Goal: Transaction & Acquisition: Subscribe to service/newsletter

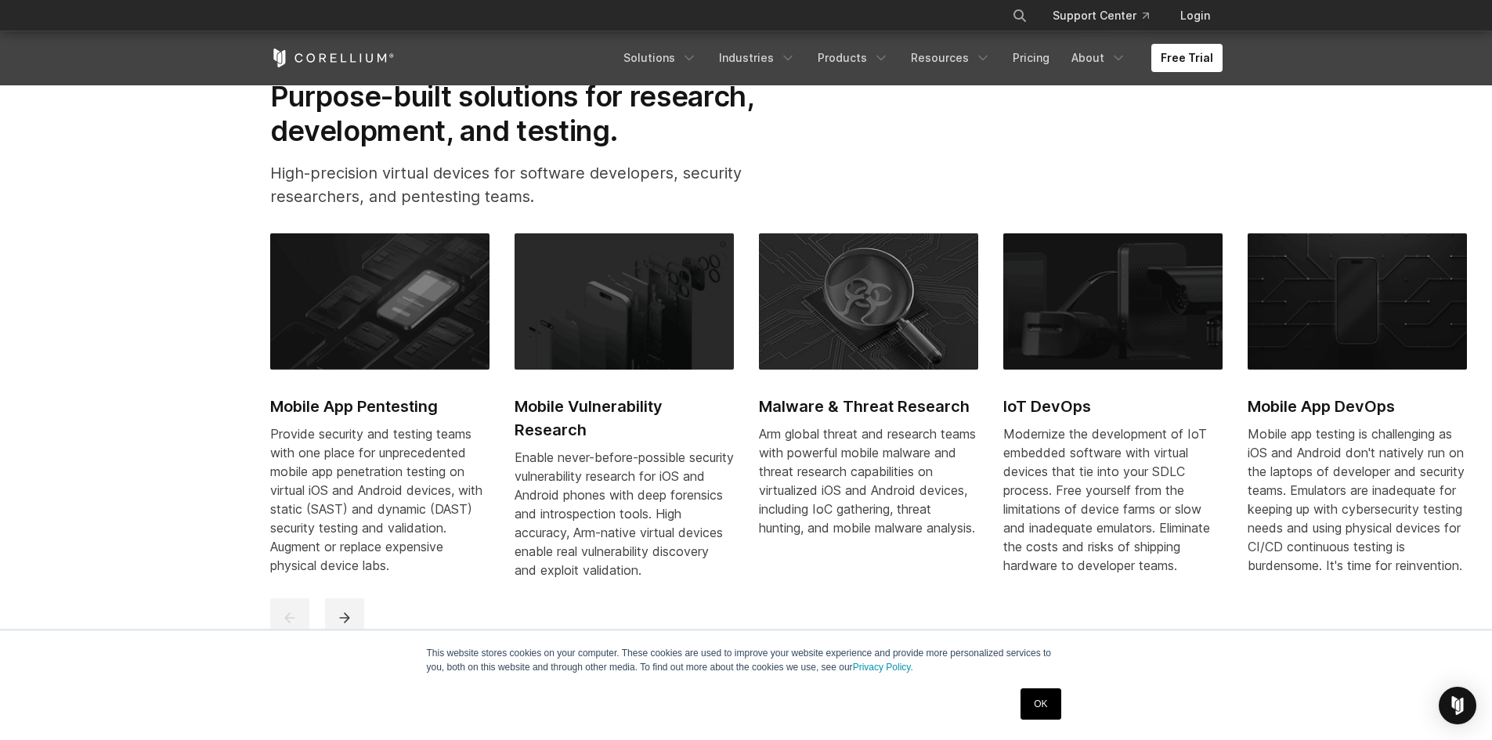
scroll to position [783, 0]
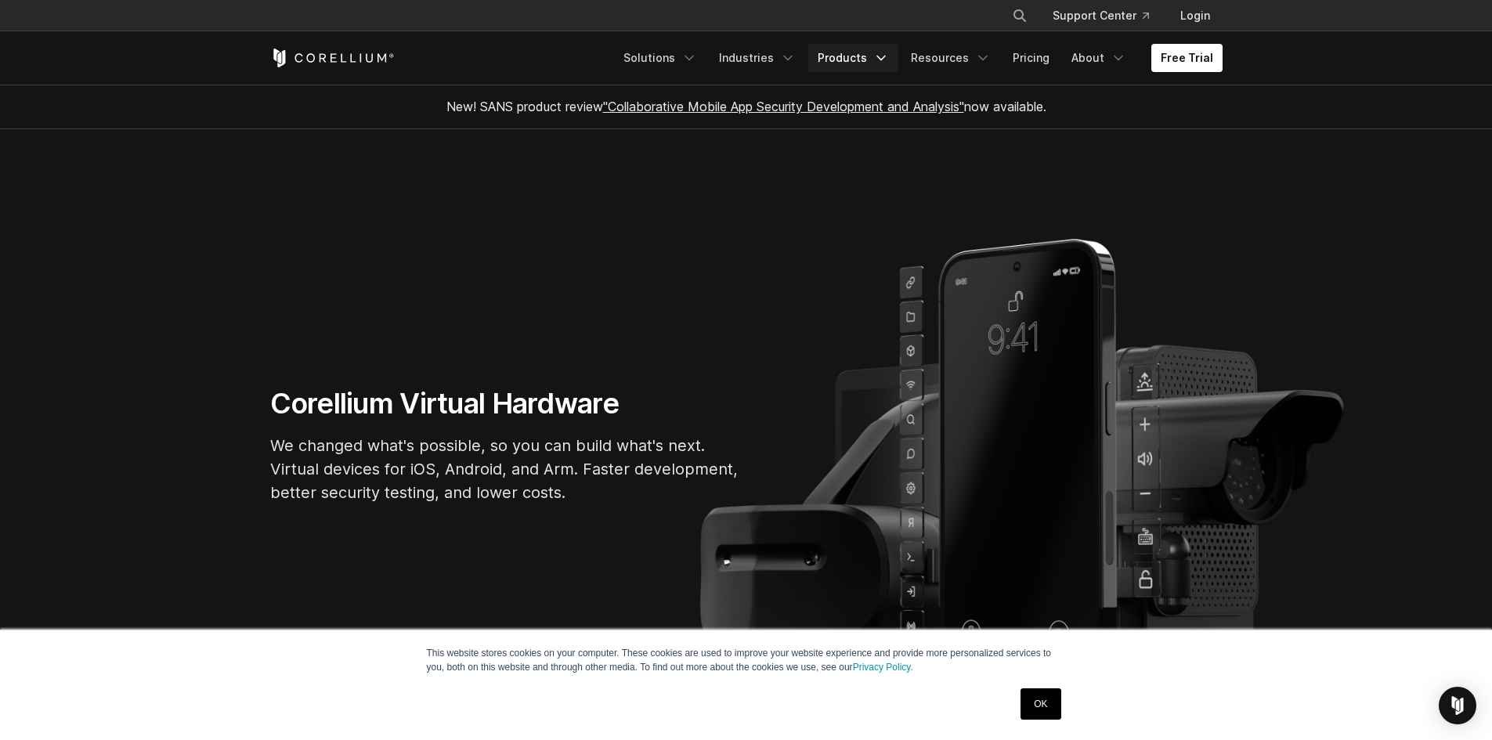
click at [870, 61] on link "Products" at bounding box center [853, 58] width 90 height 28
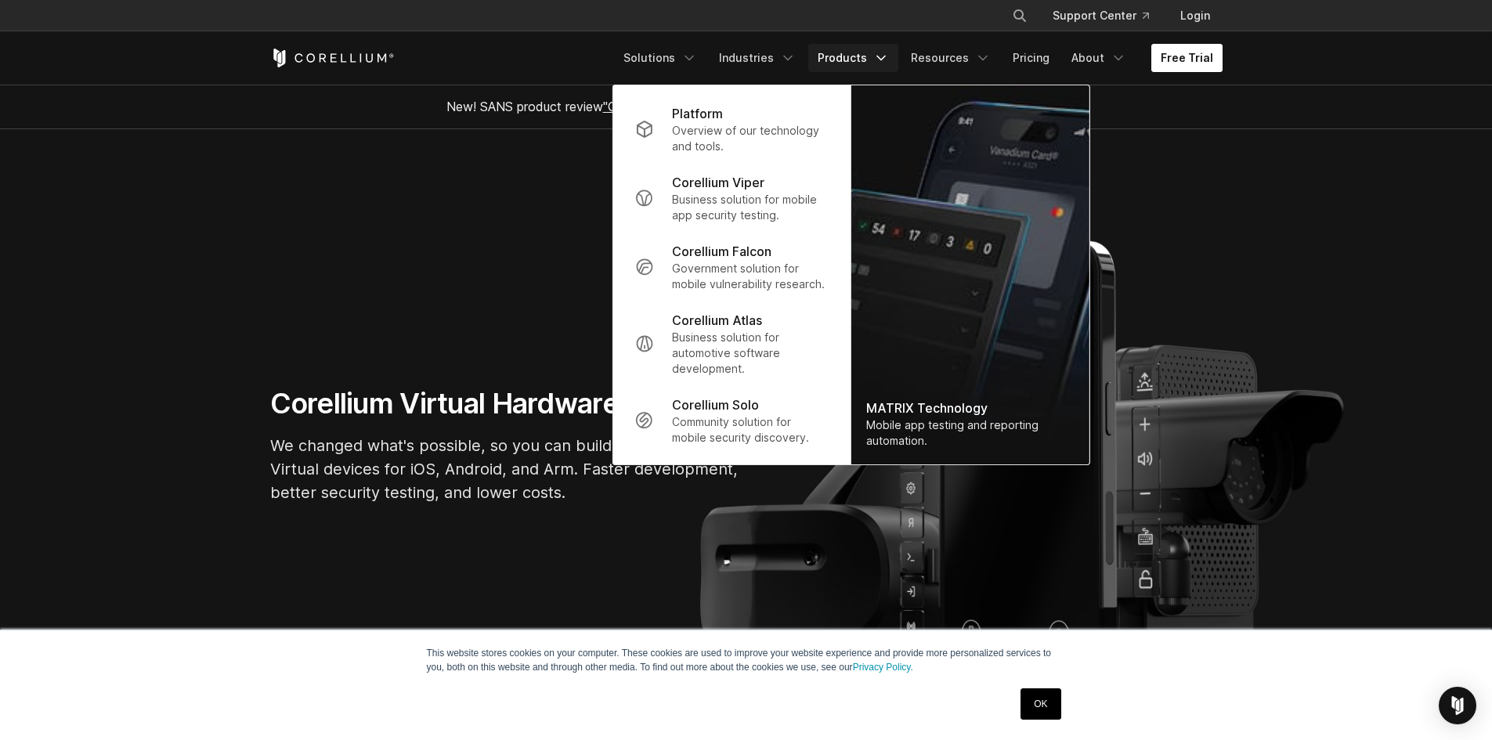
click at [1191, 67] on link "Free Trial" at bounding box center [1186, 58] width 71 height 28
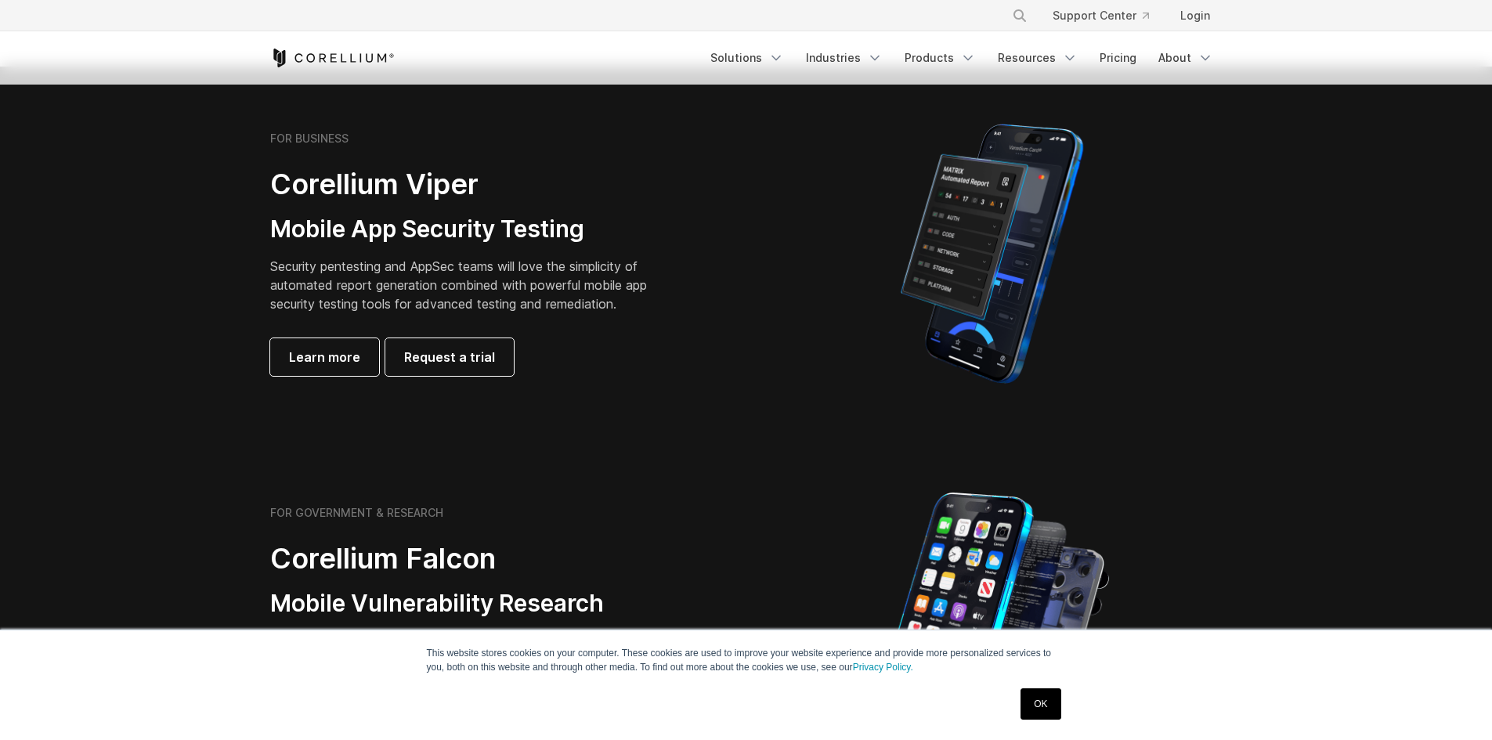
scroll to position [392, 0]
